Goal: Task Accomplishment & Management: Complete application form

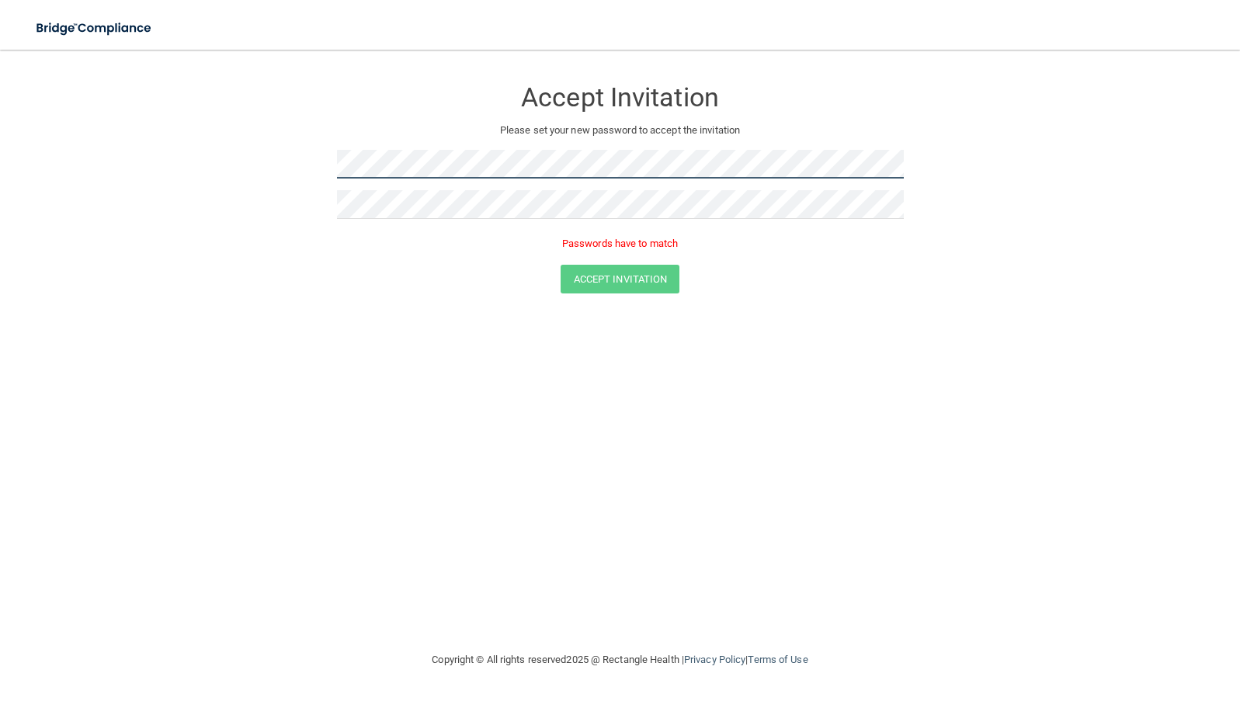
click at [333, 155] on form "Accept Invitation Please set your new password to accept the invitation Passwor…" at bounding box center [620, 188] width 1178 height 247
click at [297, 153] on form "Accept Invitation Please set your new password to accept the invitation Passwor…" at bounding box center [620, 188] width 1178 height 247
click at [287, 162] on form "Accept Invitation Please set your new password to accept the invitation Passwor…" at bounding box center [620, 188] width 1178 height 247
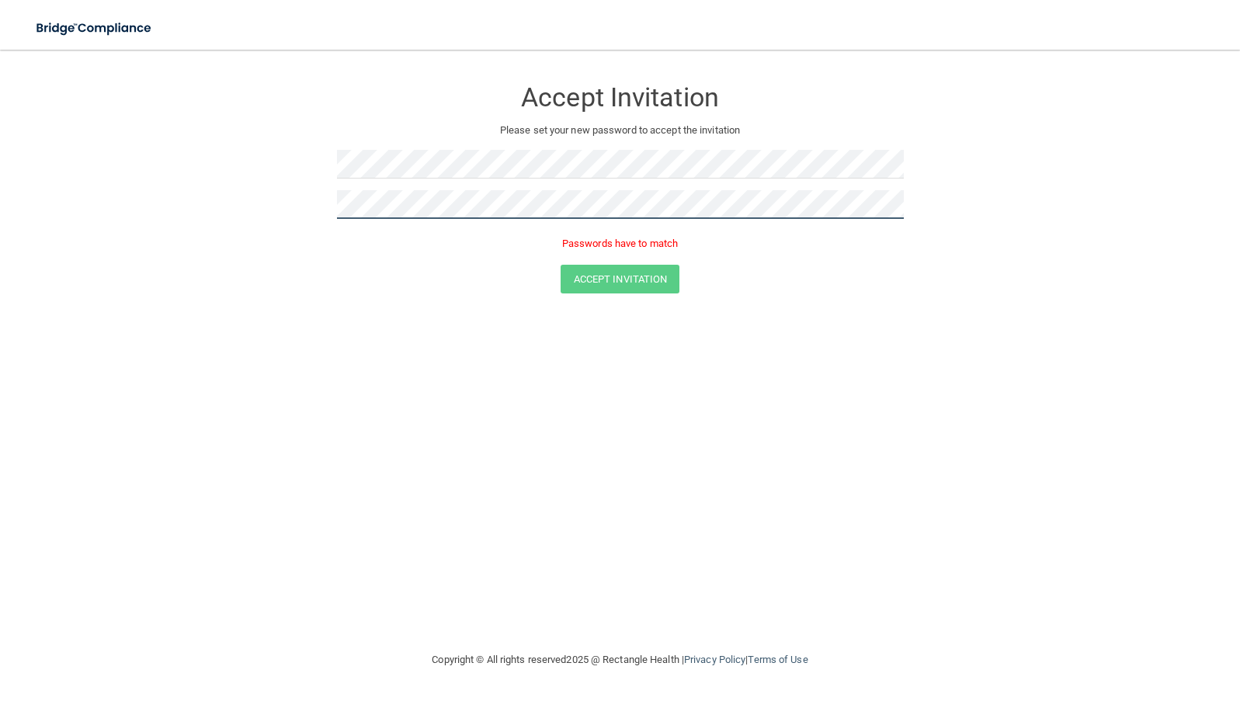
click at [309, 207] on form "Accept Invitation Please set your new password to accept the invitation Passwor…" at bounding box center [620, 188] width 1178 height 247
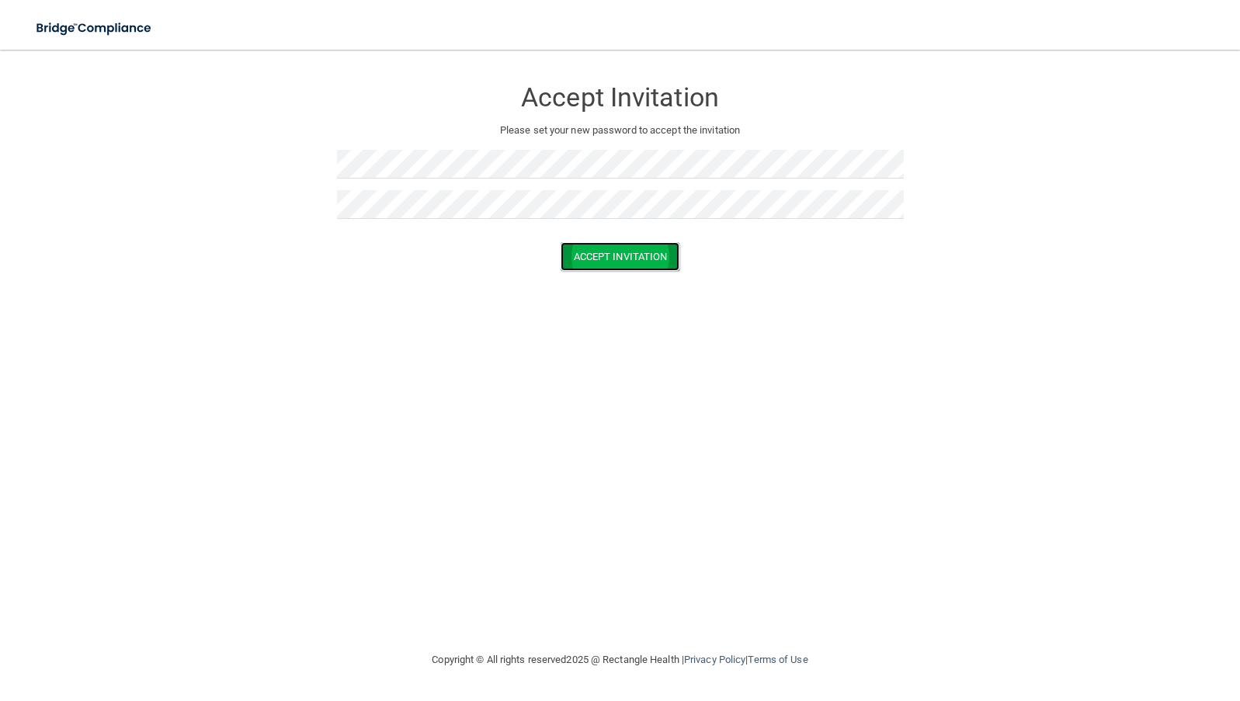
click at [598, 257] on button "Accept Invitation" at bounding box center [621, 256] width 120 height 29
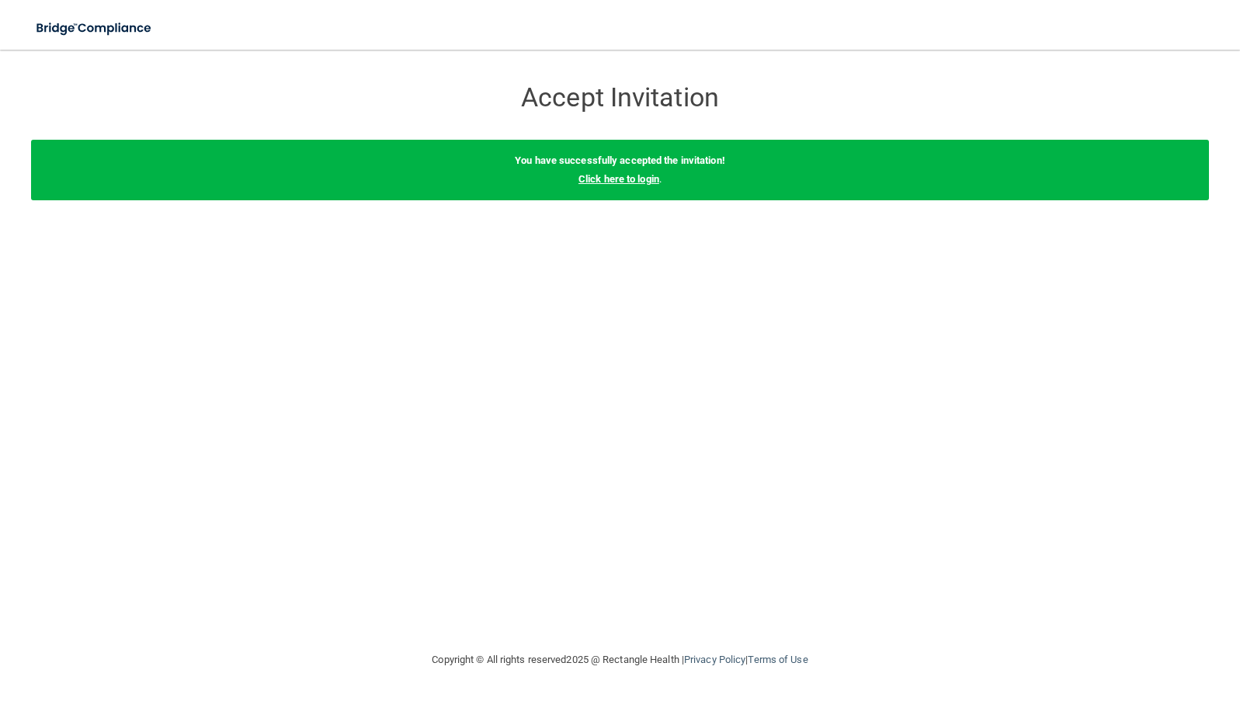
click at [634, 176] on link "Click here to login" at bounding box center [618, 179] width 81 height 12
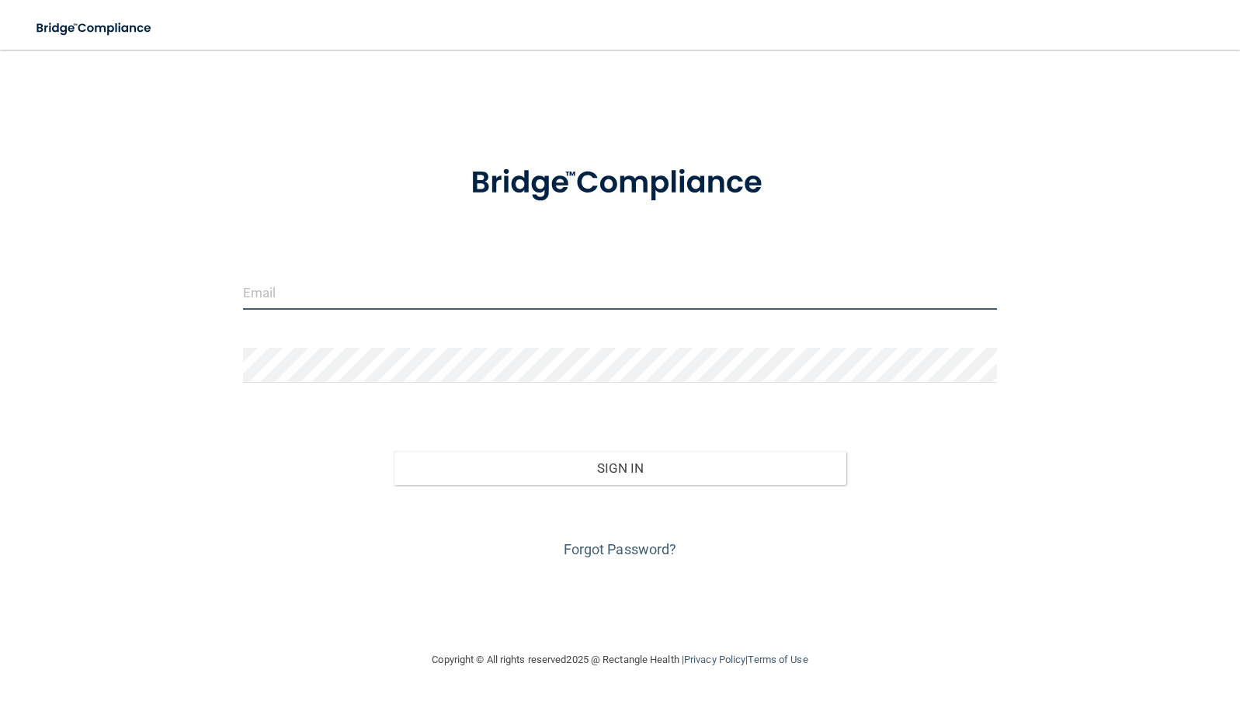
click at [319, 300] on input "email" at bounding box center [620, 292] width 754 height 35
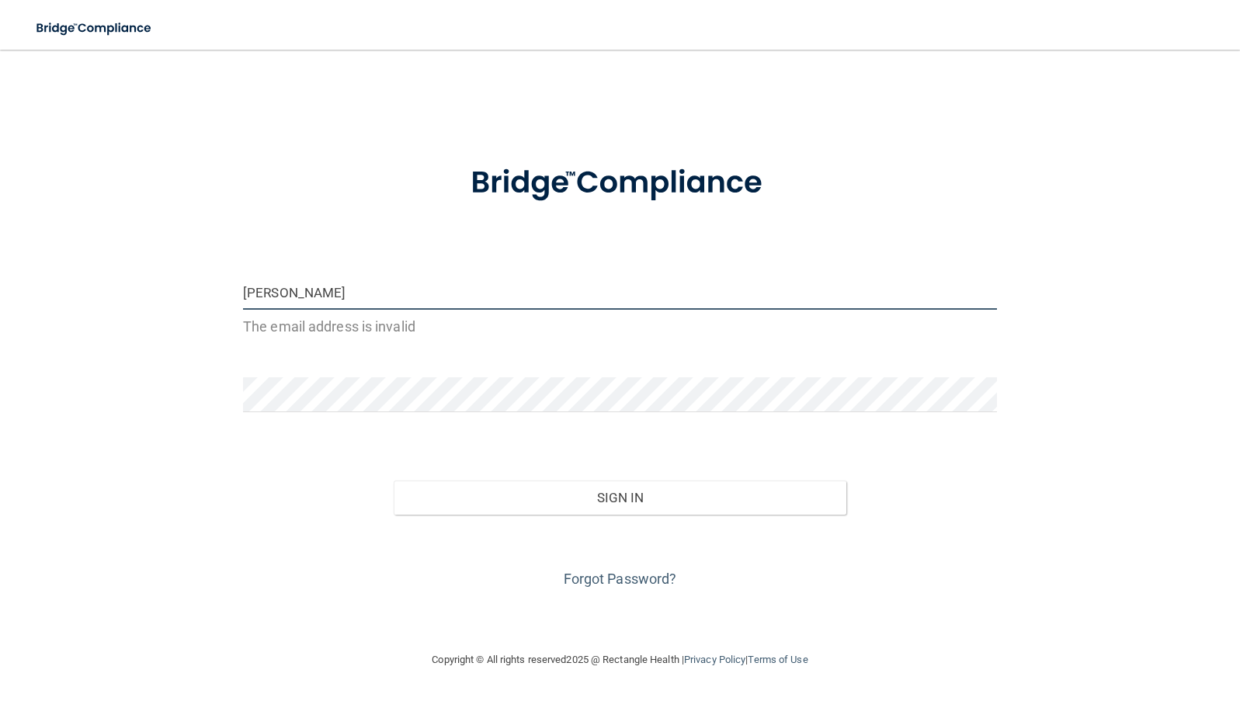
type input "[PERSON_NAME][EMAIL_ADDRESS][DOMAIN_NAME]"
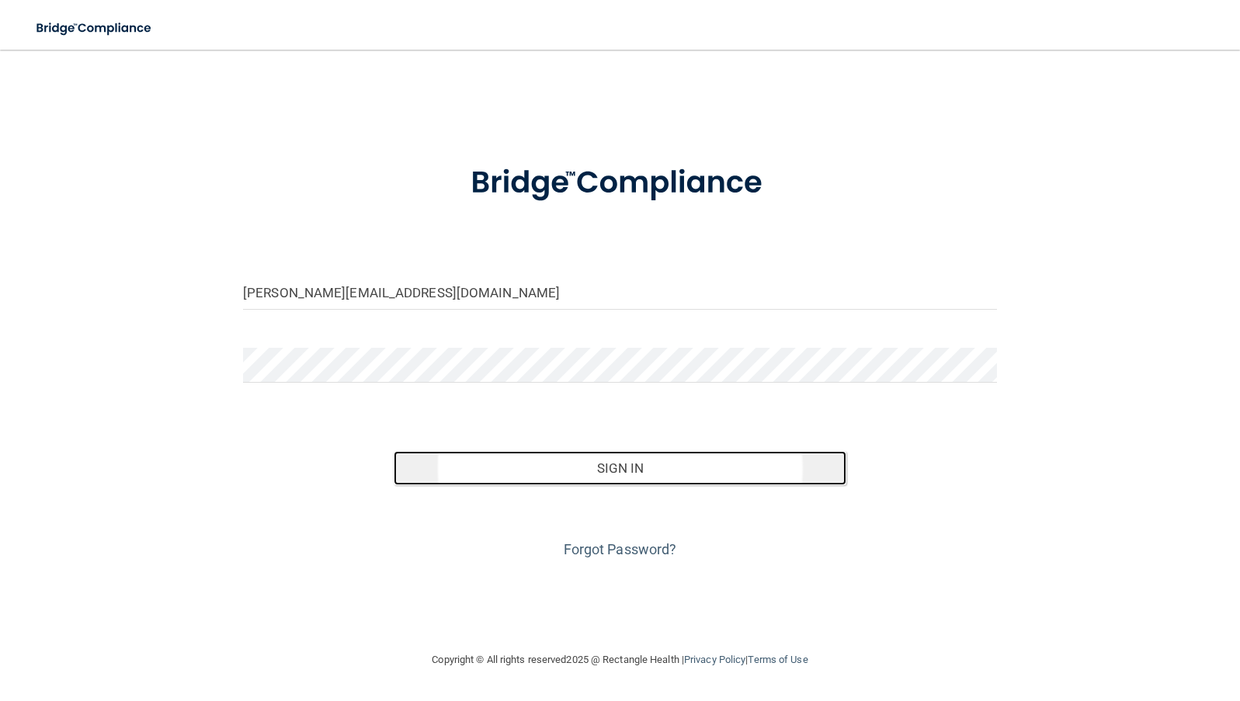
click at [623, 463] on button "Sign In" at bounding box center [620, 468] width 453 height 34
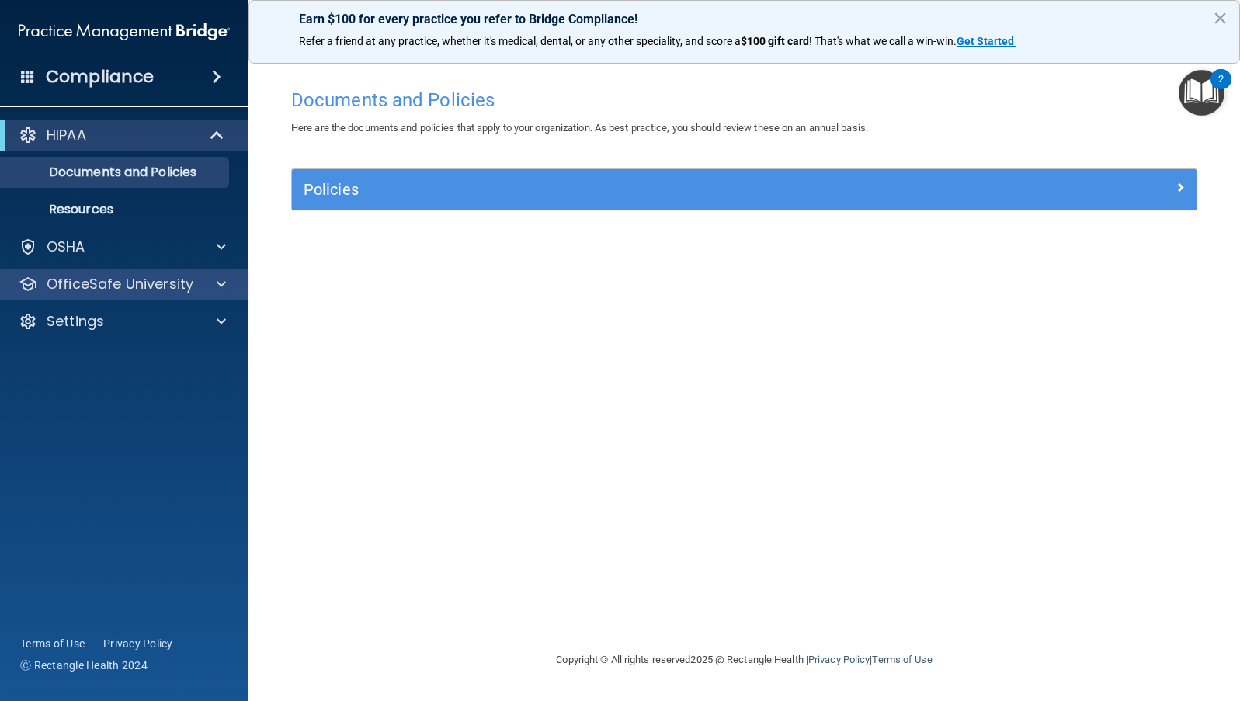
click at [134, 273] on div "OfficeSafe University" at bounding box center [124, 284] width 249 height 31
click at [224, 280] on span at bounding box center [221, 284] width 9 height 19
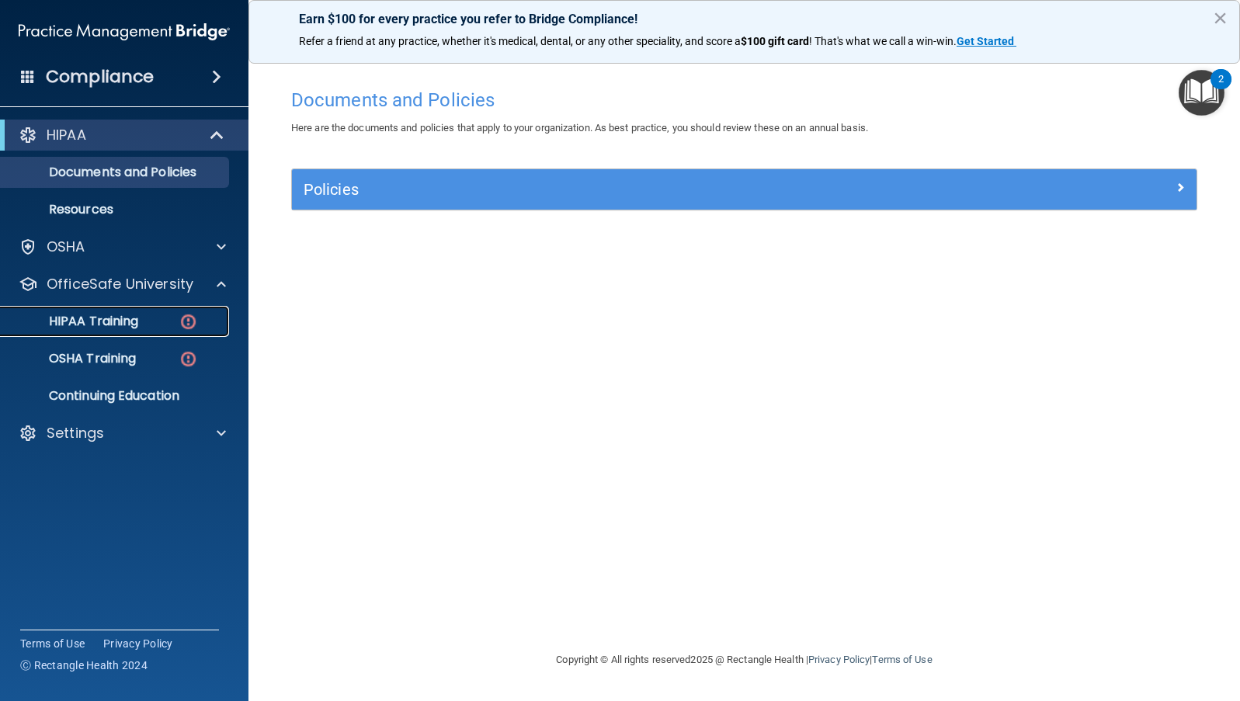
click at [144, 314] on div "HIPAA Training" at bounding box center [116, 322] width 212 height 16
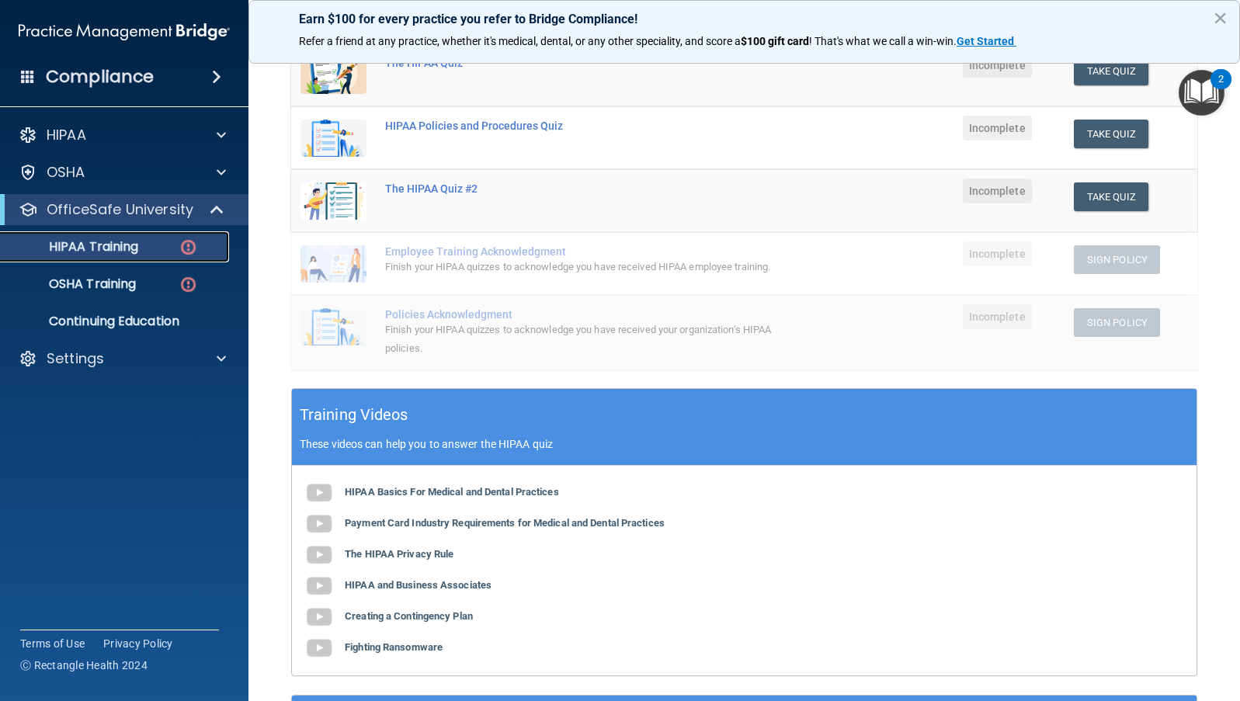
scroll to position [233, 0]
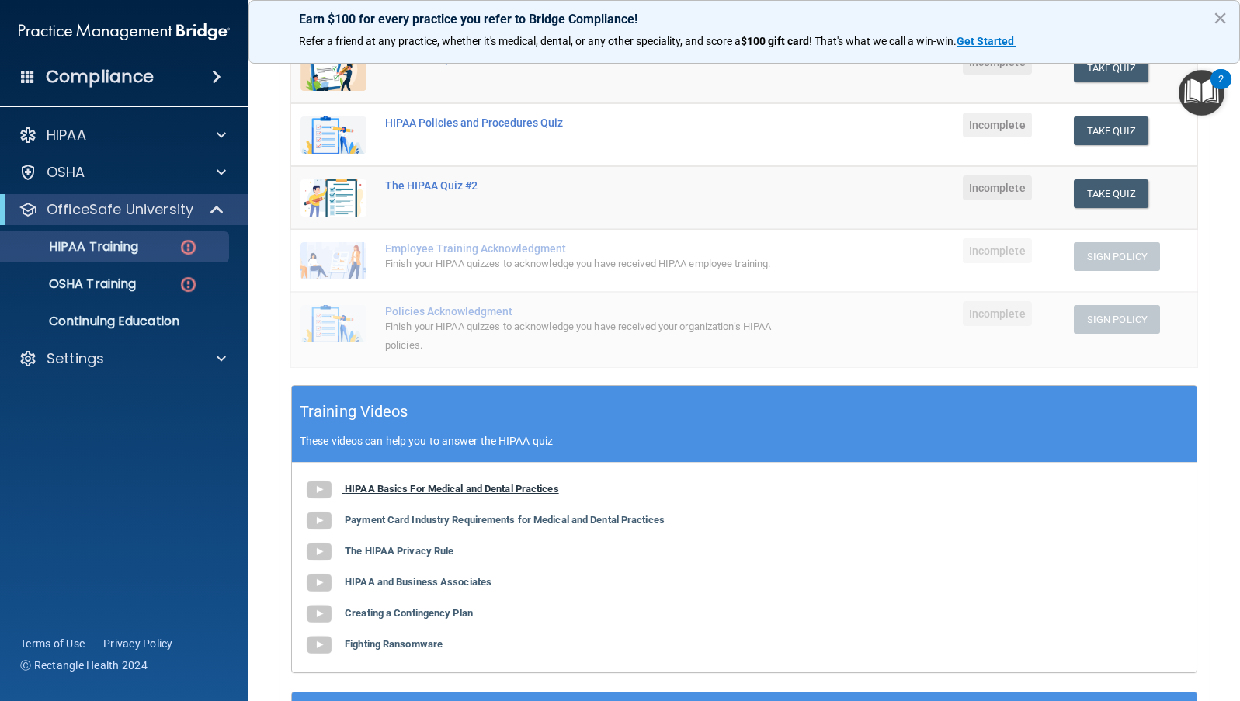
click at [321, 488] on img at bounding box center [319, 489] width 31 height 31
click at [458, 520] on b "Payment Card Industry Requirements for Medical and Dental Practices" at bounding box center [505, 520] width 320 height 12
